Goal: Transaction & Acquisition: Obtain resource

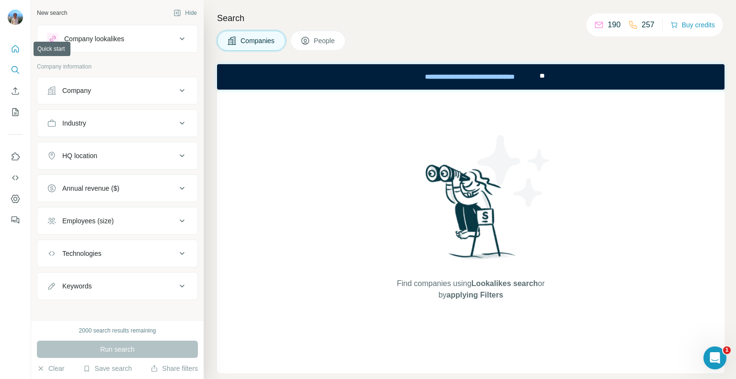
click at [14, 55] on button "Quick start" at bounding box center [15, 48] width 15 height 17
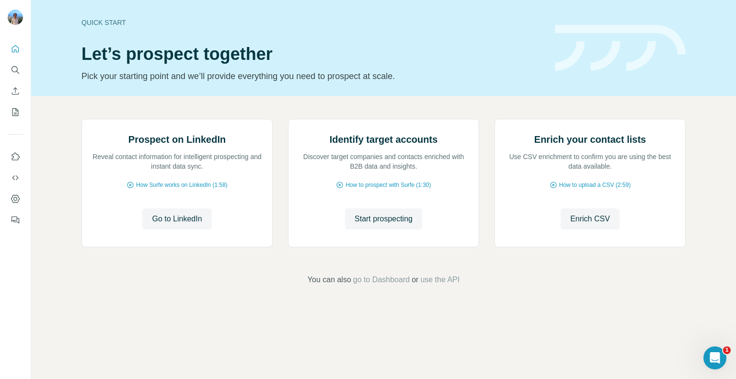
click at [640, 4] on div "Quick start Let’s prospect together Pick your starting point and we’ll provide …" at bounding box center [383, 48] width 705 height 96
click at [19, 91] on icon "Enrich CSV" at bounding box center [16, 91] width 10 height 10
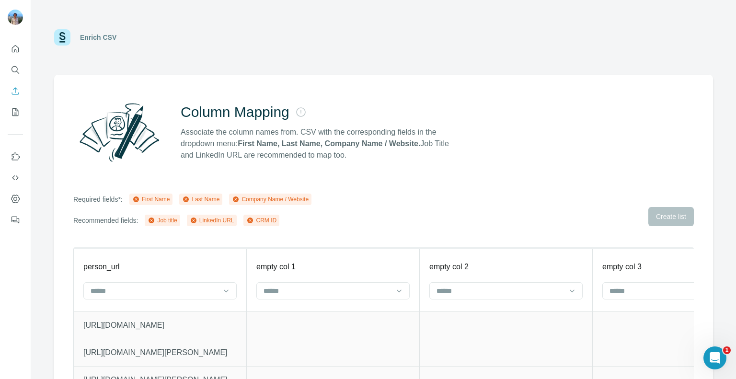
scroll to position [38, 0]
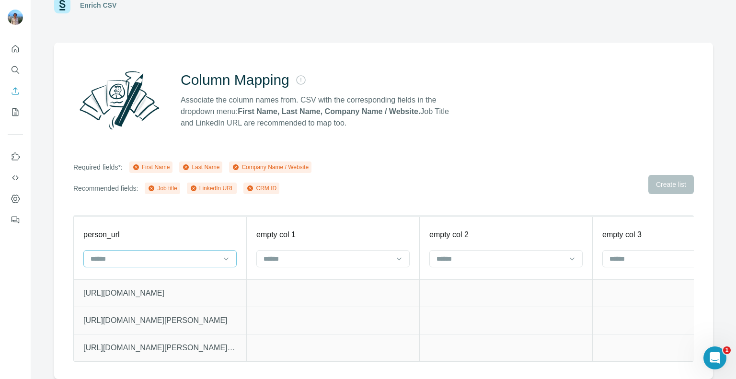
click at [220, 250] on div at bounding box center [159, 258] width 153 height 17
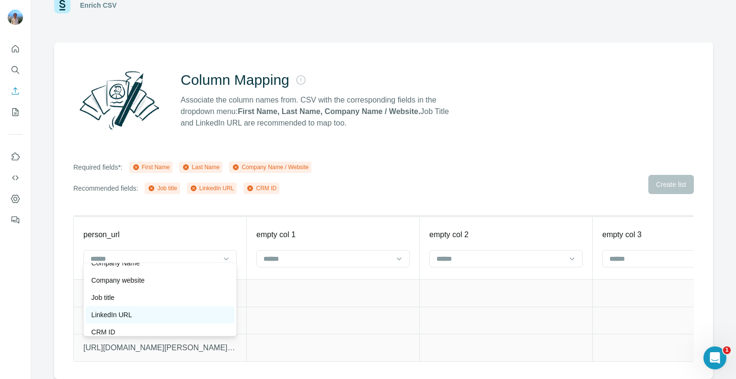
click at [153, 312] on div "LinkedIn URL" at bounding box center [160, 315] width 137 height 10
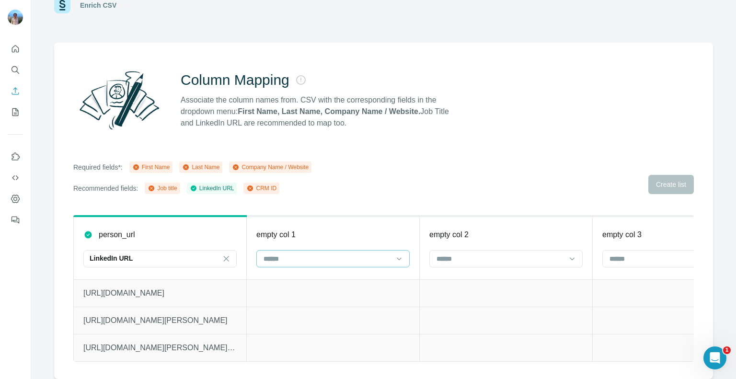
click at [288, 253] on input at bounding box center [327, 258] width 129 height 11
click at [291, 269] on p "First Name" at bounding box center [280, 274] width 33 height 10
click at [447, 251] on div at bounding box center [500, 259] width 129 height 16
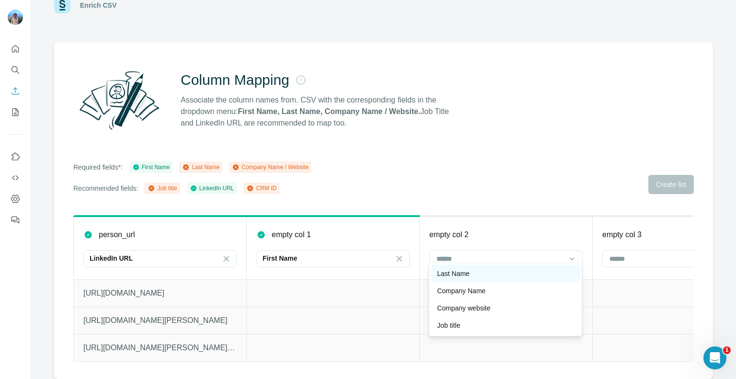
click at [448, 273] on p "Last Name" at bounding box center [453, 274] width 33 height 10
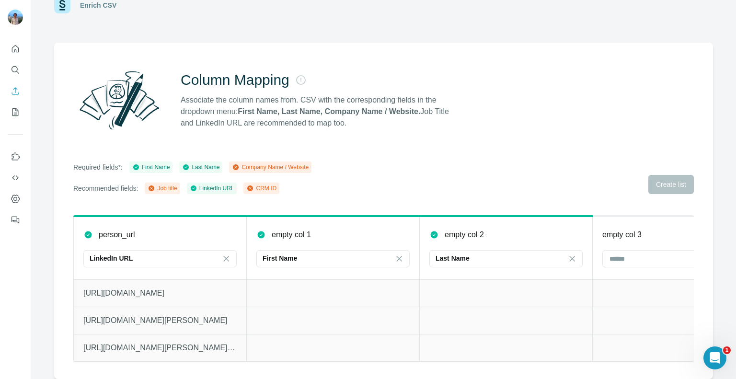
scroll to position [0, 0]
click at [604, 250] on div at bounding box center [678, 258] width 153 height 17
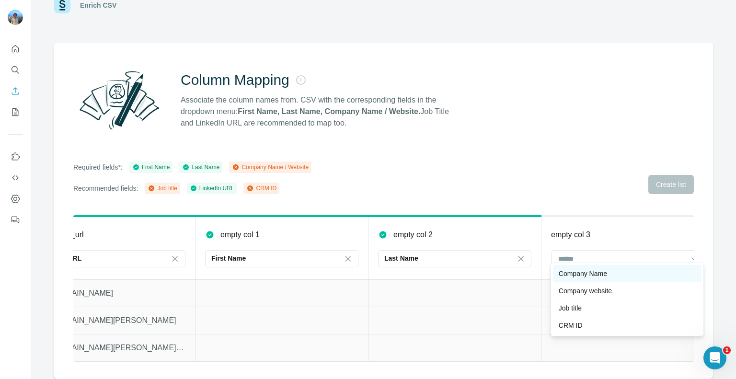
click at [590, 277] on p "Company Name" at bounding box center [583, 274] width 48 height 10
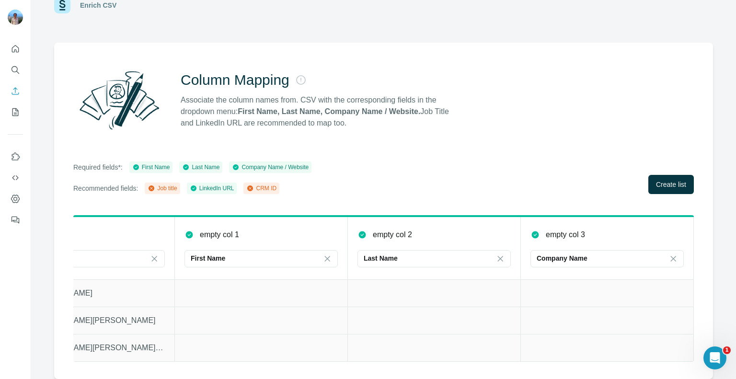
scroll to position [0, 0]
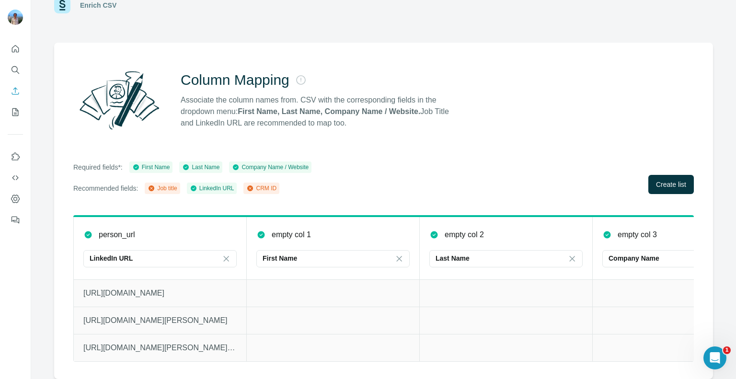
click at [638, 53] on div "Column Mapping Associate the column names from. CSV with the corresponding fiel…" at bounding box center [383, 211] width 659 height 336
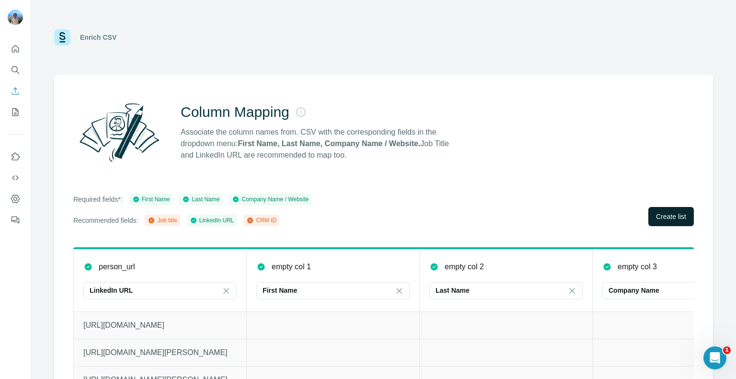
click at [656, 213] on span "Create list" at bounding box center [671, 217] width 30 height 10
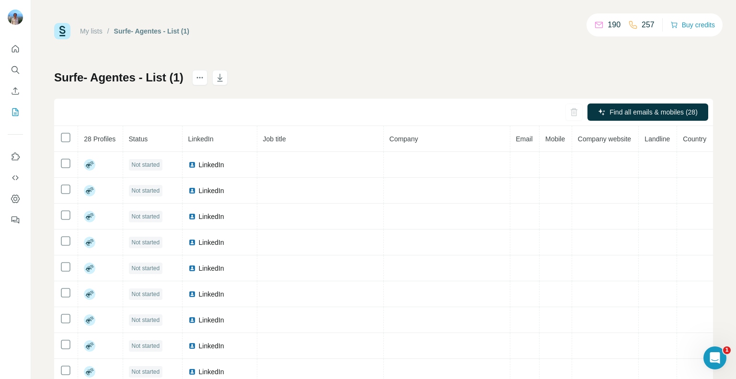
scroll to position [23, 0]
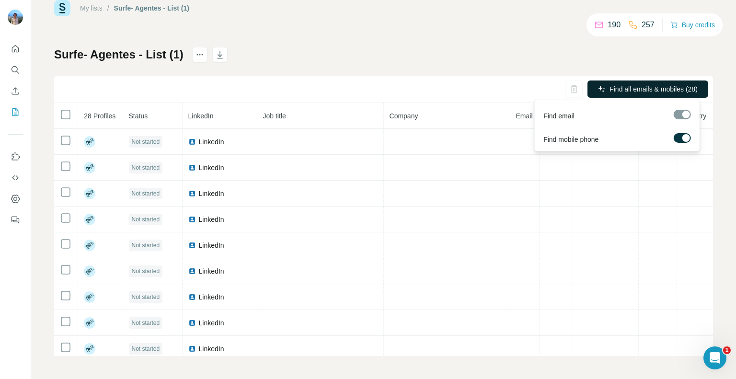
click at [632, 84] on span "Find all emails & mobiles (28)" at bounding box center [653, 89] width 88 height 10
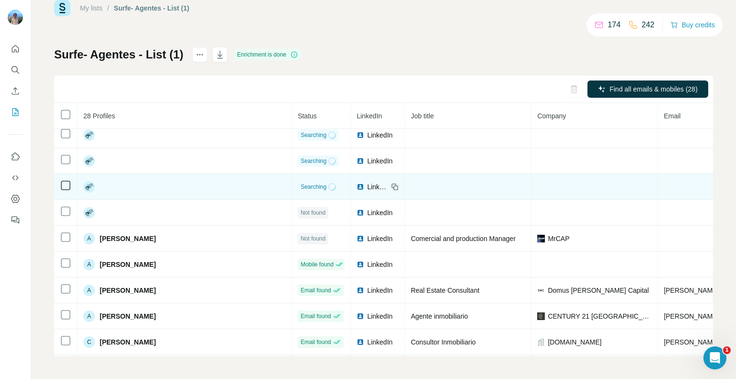
scroll to position [0, 0]
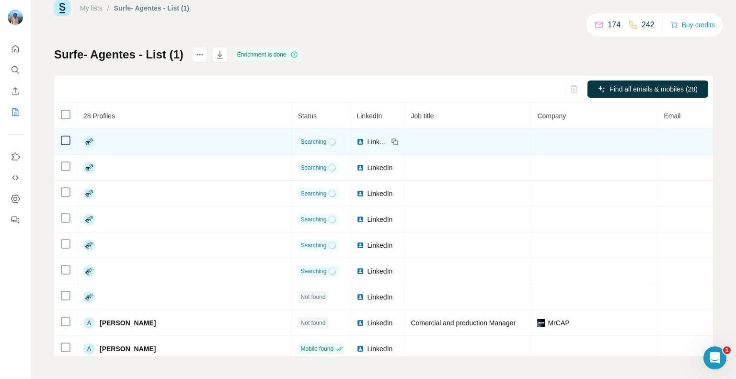
click at [367, 141] on span "LinkedIn" at bounding box center [377, 142] width 21 height 10
click at [300, 143] on span "Searching" at bounding box center [313, 142] width 26 height 9
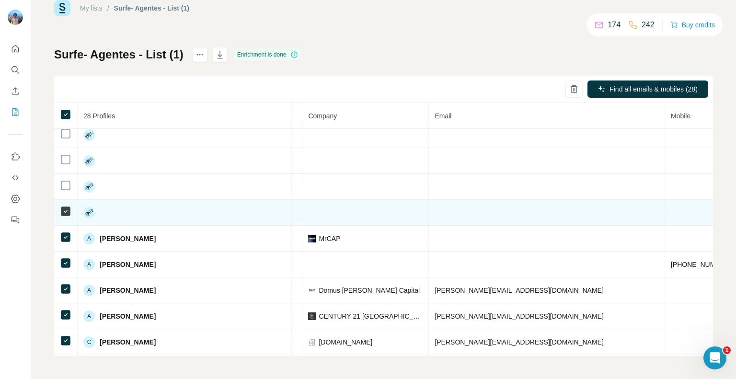
scroll to position [0, 229]
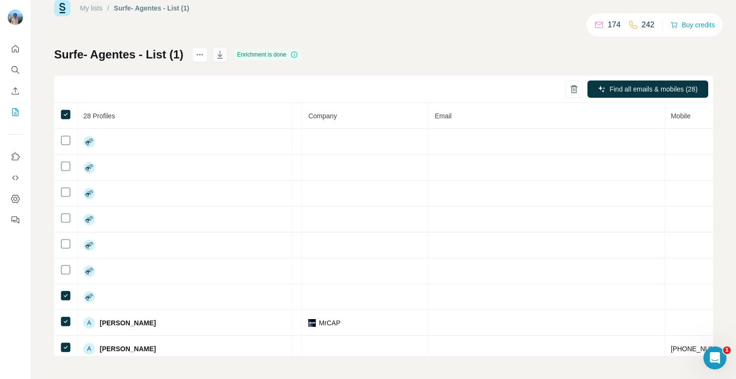
click at [218, 55] on icon "button" at bounding box center [219, 55] width 5 height 8
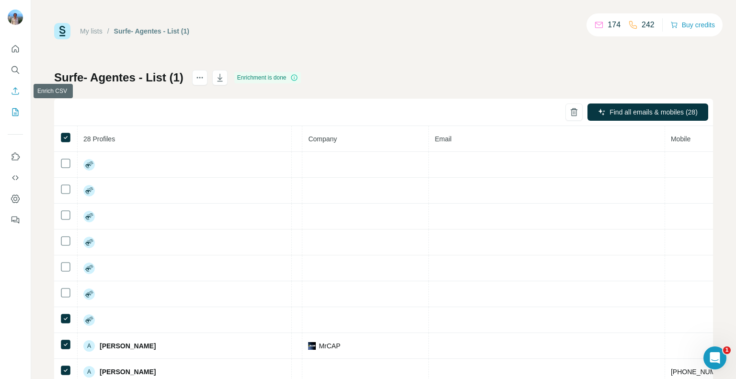
click at [13, 88] on icon "Enrich CSV" at bounding box center [16, 91] width 10 height 10
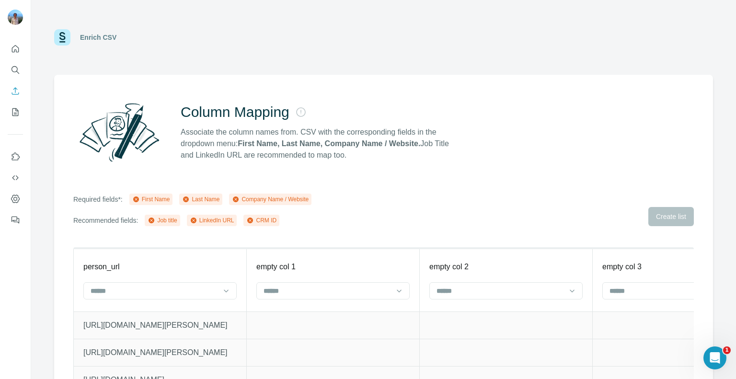
scroll to position [38, 0]
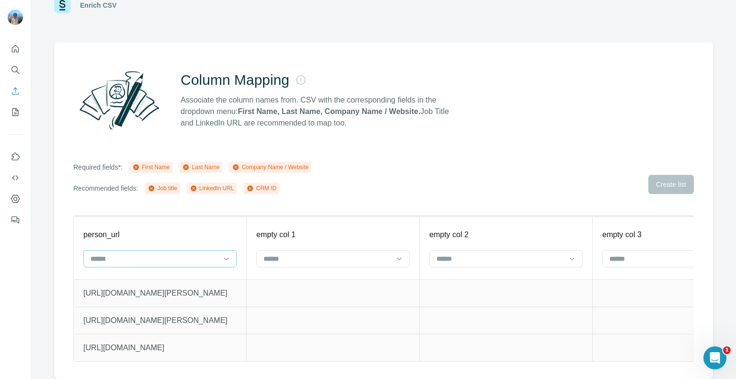
click at [181, 253] on input at bounding box center [154, 258] width 129 height 11
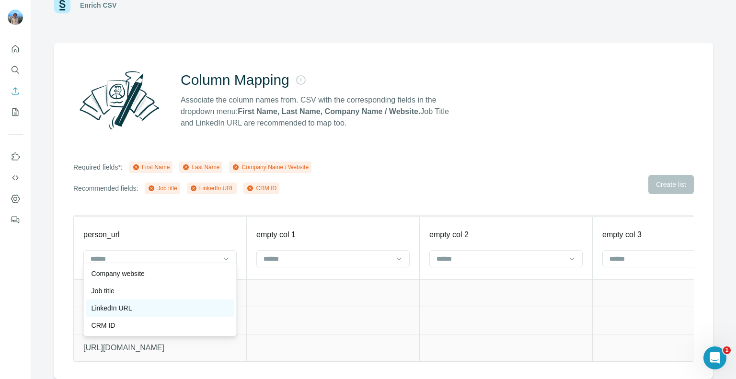
click at [127, 308] on p "LinkedIn URL" at bounding box center [112, 308] width 41 height 10
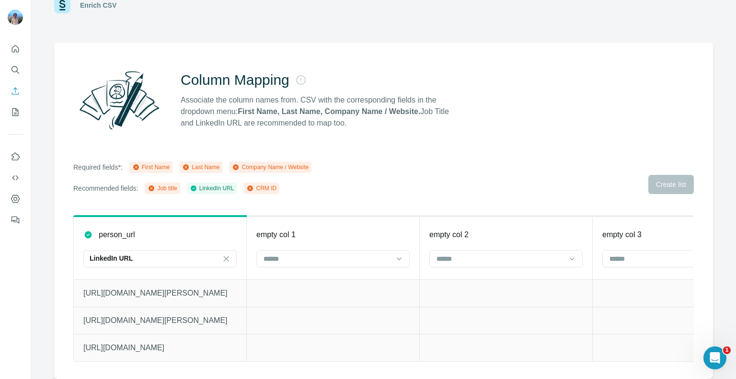
scroll to position [34, 0]
click at [328, 253] on input at bounding box center [327, 258] width 129 height 11
click at [311, 266] on div "First Name" at bounding box center [332, 273] width 149 height 17
click at [438, 253] on input at bounding box center [500, 258] width 129 height 11
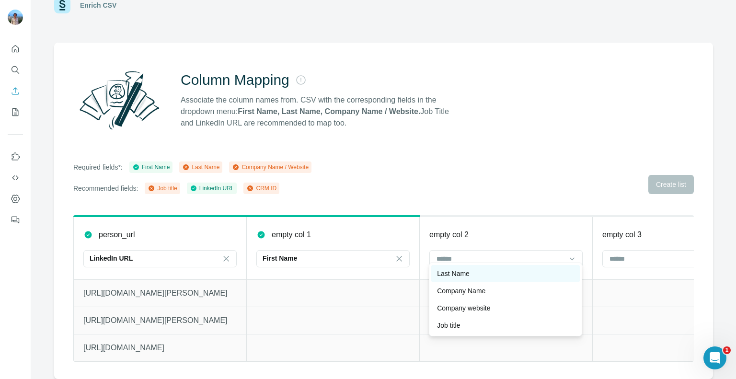
click at [455, 276] on p "Last Name" at bounding box center [453, 274] width 33 height 10
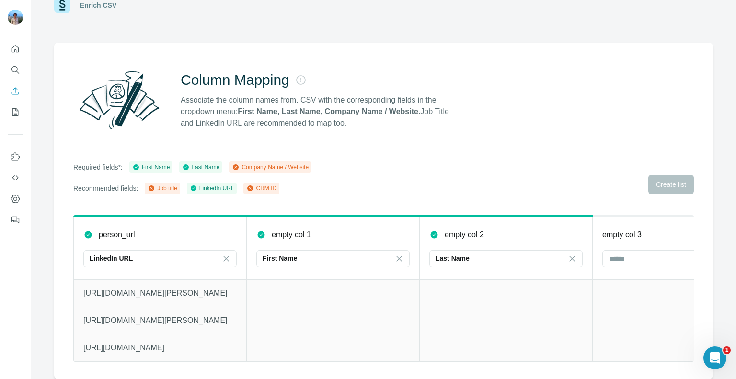
scroll to position [0, 0]
click at [625, 253] on input at bounding box center [673, 258] width 129 height 11
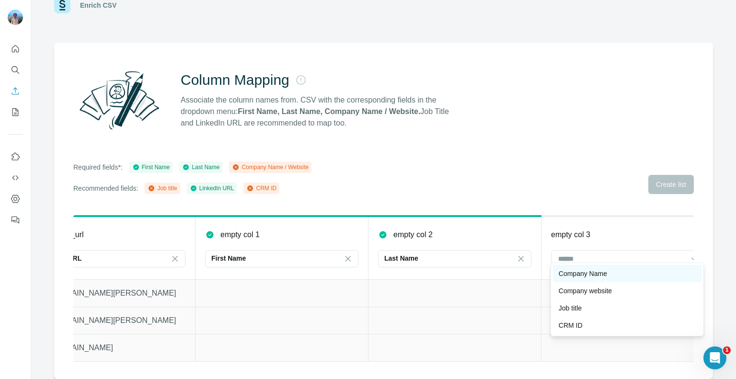
click at [592, 278] on p "Company Name" at bounding box center [583, 274] width 48 height 10
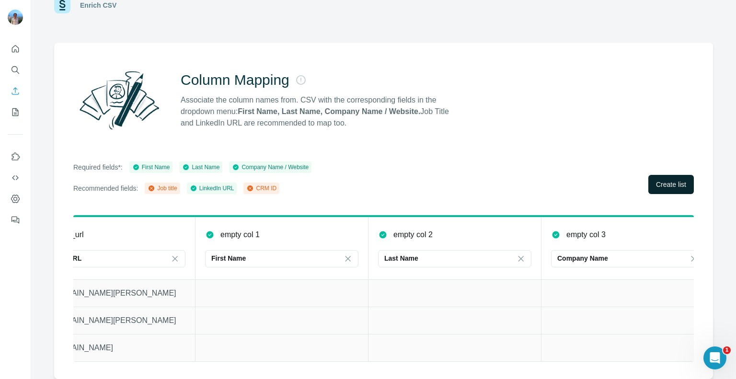
click at [648, 183] on button "Create list" at bounding box center [671, 184] width 46 height 19
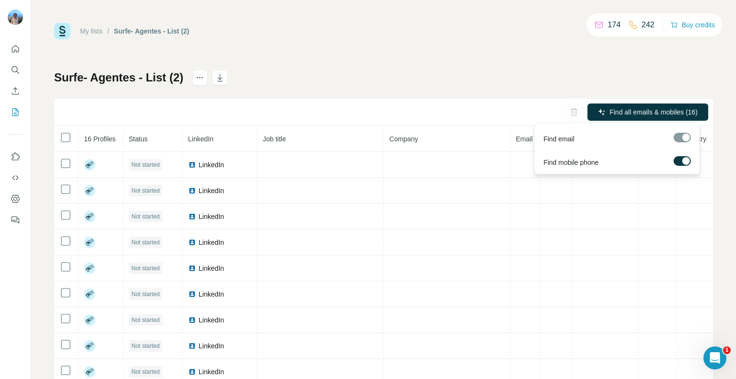
click at [647, 112] on span "Find all emails & mobiles (16)" at bounding box center [653, 112] width 88 height 10
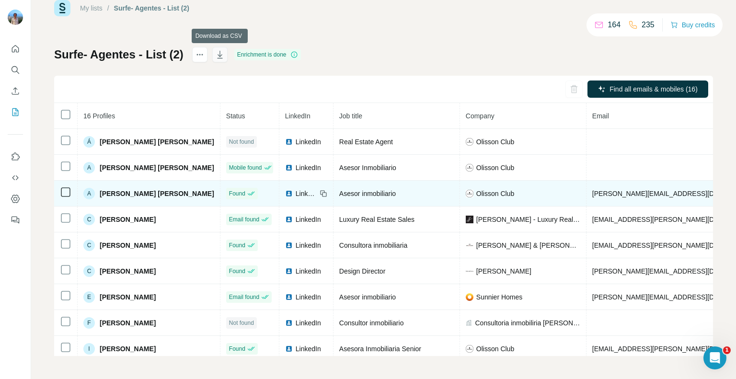
click at [220, 54] on icon "button" at bounding box center [220, 55] width 10 height 10
click at [14, 92] on icon "Enrich CSV" at bounding box center [16, 91] width 10 height 10
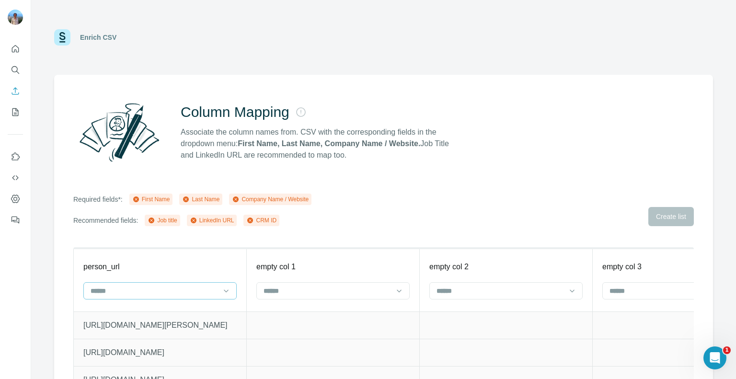
click at [206, 287] on input at bounding box center [154, 291] width 129 height 11
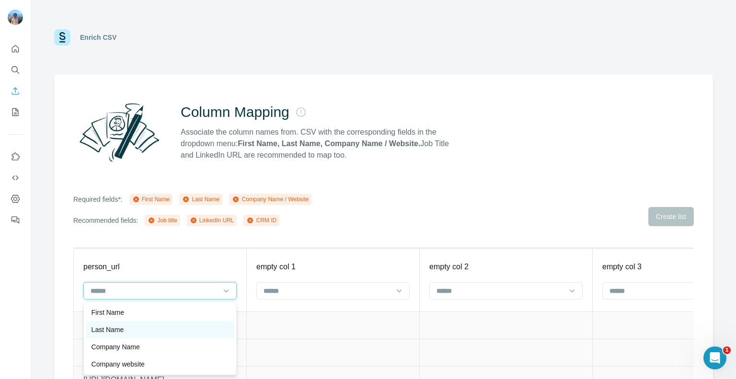
scroll to position [52, 0]
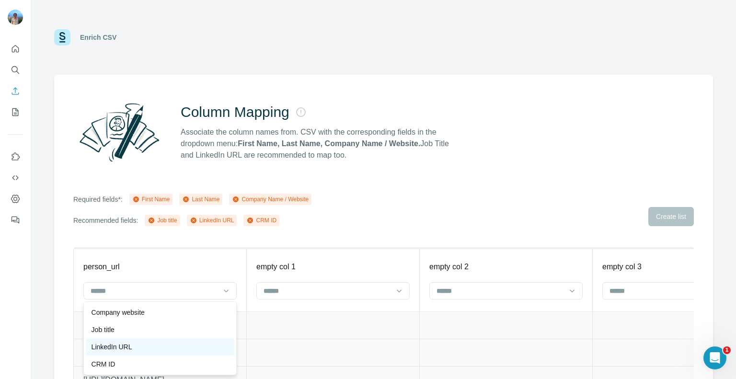
click at [145, 343] on div "LinkedIn URL" at bounding box center [160, 347] width 137 height 10
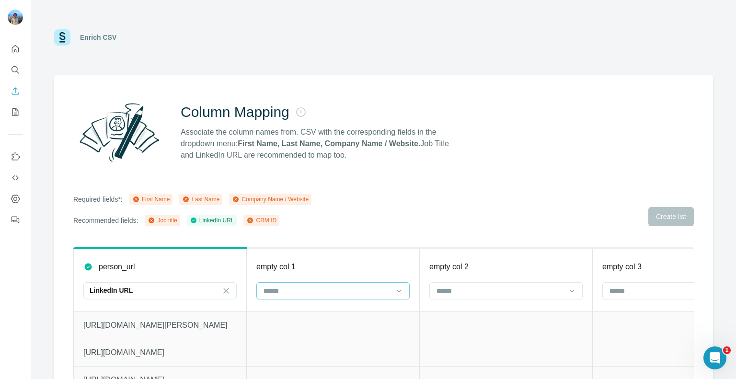
click at [318, 295] on input at bounding box center [327, 291] width 129 height 11
click at [312, 310] on div "First Name" at bounding box center [332, 313] width 137 height 10
click at [448, 291] on input at bounding box center [500, 291] width 129 height 11
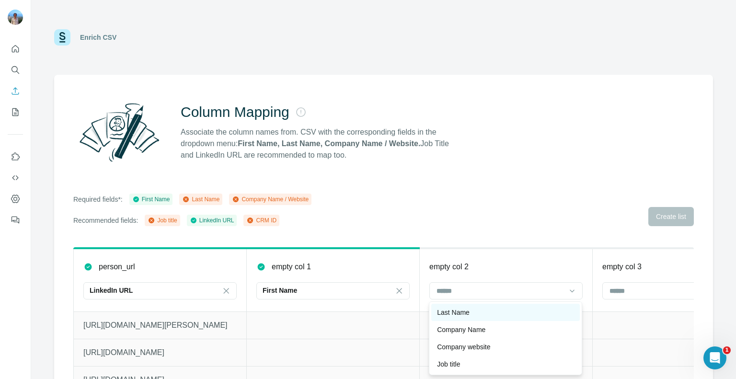
click at [448, 316] on p "Last Name" at bounding box center [453, 313] width 33 height 10
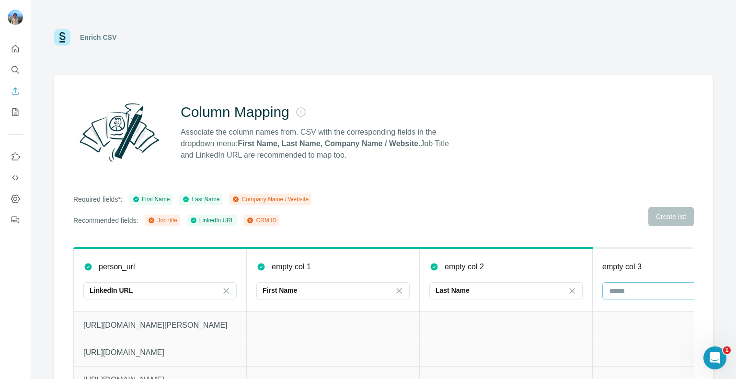
click at [607, 282] on div at bounding box center [678, 290] width 153 height 17
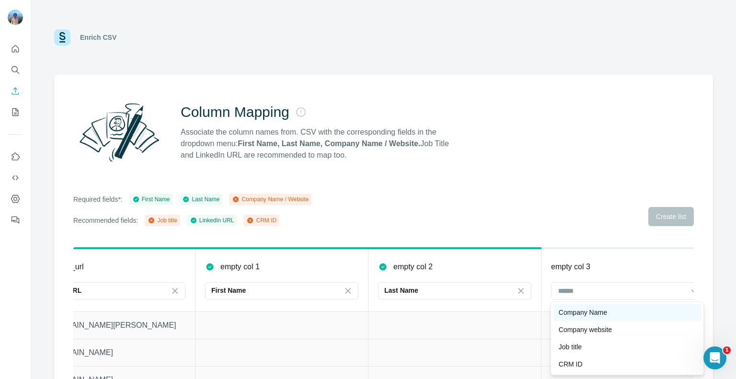
click at [590, 310] on p "Company Name" at bounding box center [583, 313] width 48 height 10
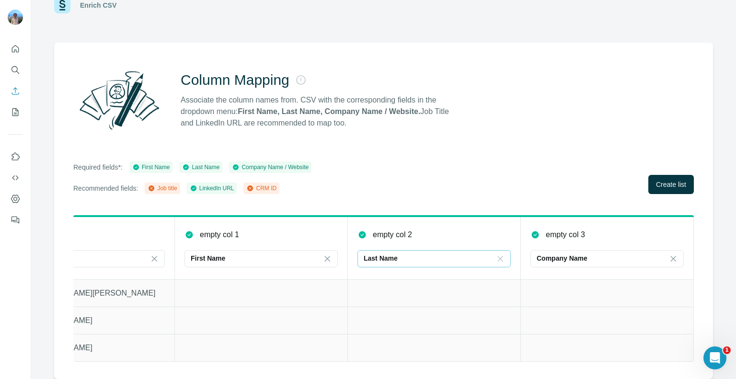
scroll to position [0, 0]
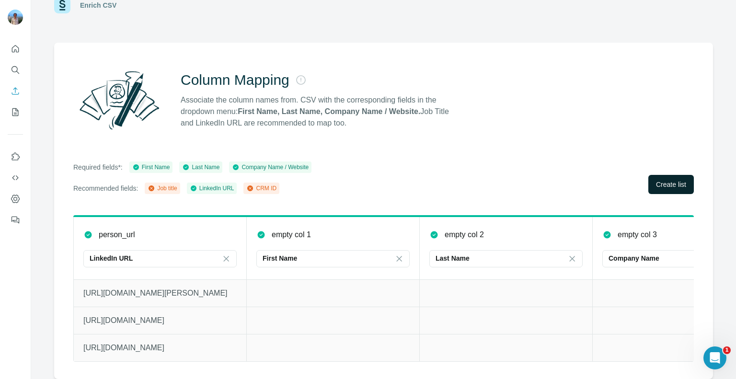
click at [670, 184] on button "Create list" at bounding box center [671, 184] width 46 height 19
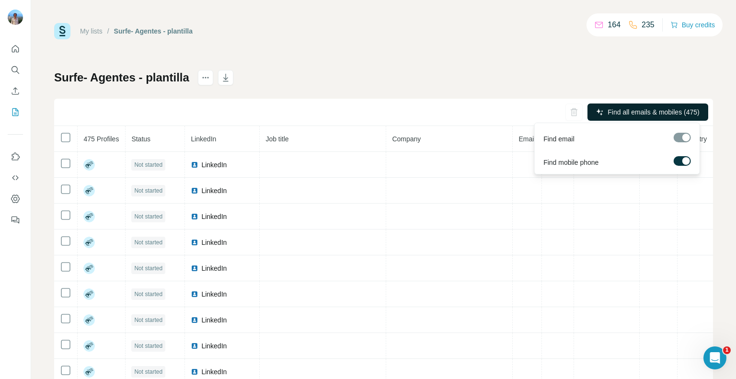
click at [608, 113] on span "Find all emails & mobiles (475)" at bounding box center [654, 112] width 92 height 10
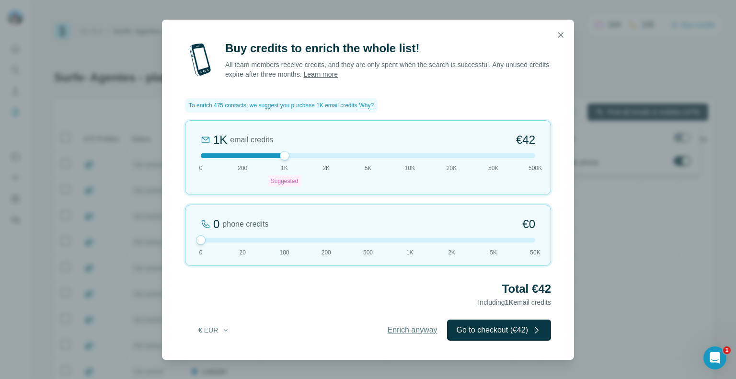
click at [388, 326] on span "Enrich anyway" at bounding box center [413, 329] width 50 height 11
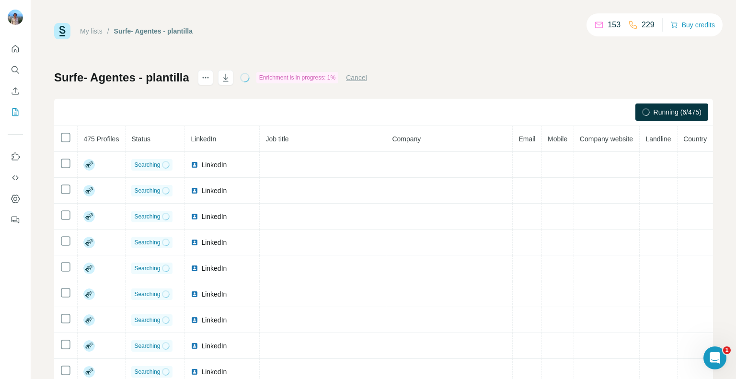
click at [165, 105] on div "Running (6/475)" at bounding box center [383, 112] width 659 height 27
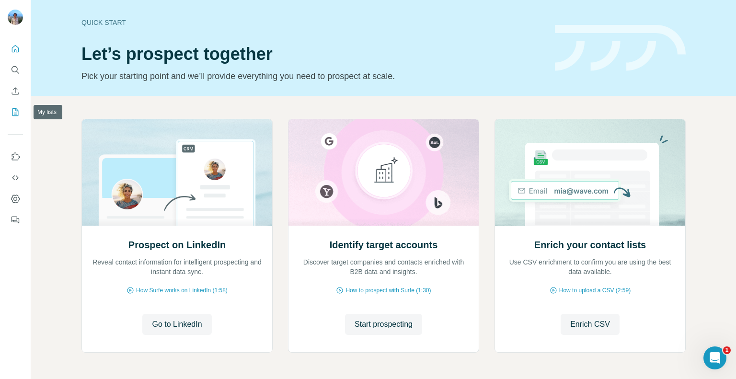
click at [17, 111] on icon "My lists" at bounding box center [16, 111] width 5 height 6
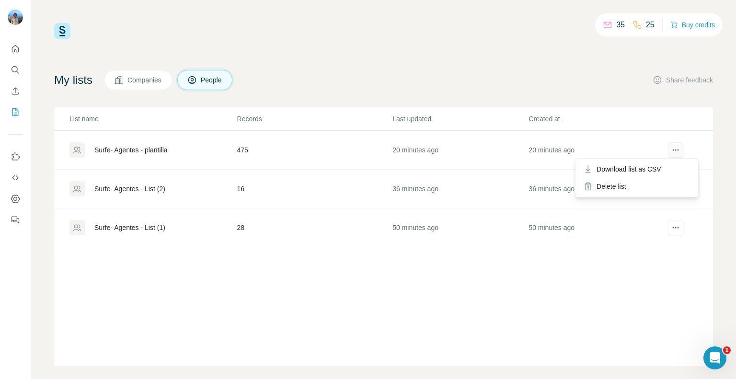
click at [672, 150] on icon "actions" at bounding box center [676, 150] width 10 height 10
click at [643, 169] on span "Download list as CSV" at bounding box center [629, 169] width 65 height 10
click at [671, 148] on icon "actions" at bounding box center [676, 150] width 10 height 10
click at [654, 169] on span "Download list as CSV" at bounding box center [629, 169] width 65 height 10
